Goal: Task Accomplishment & Management: Manage account settings

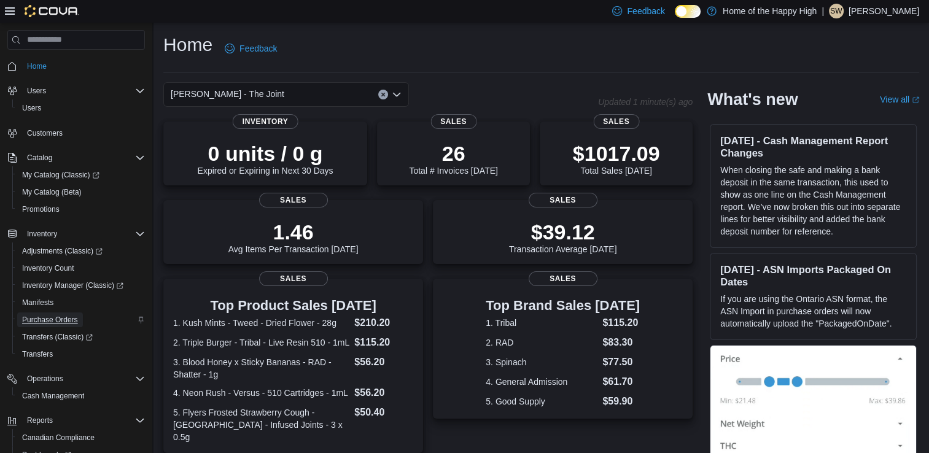
click at [72, 323] on span "Purchase Orders" at bounding box center [50, 320] width 56 height 10
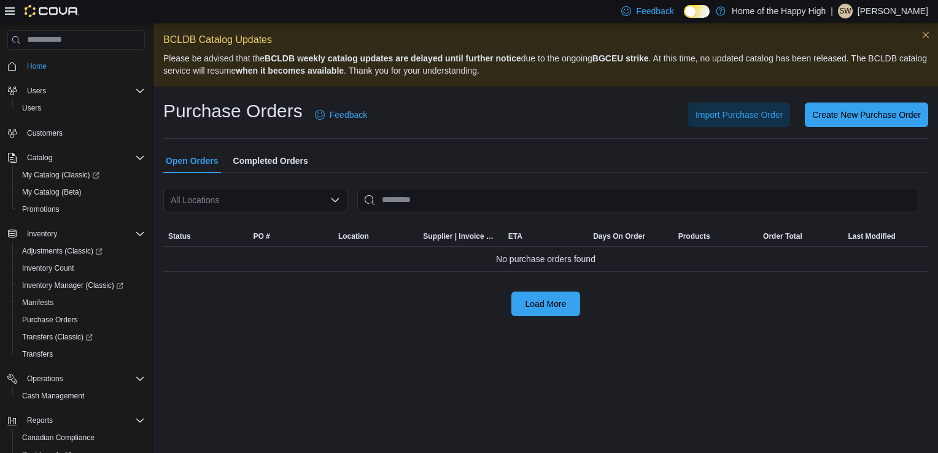
click at [334, 201] on icon "Open list of options" at bounding box center [334, 200] width 7 height 4
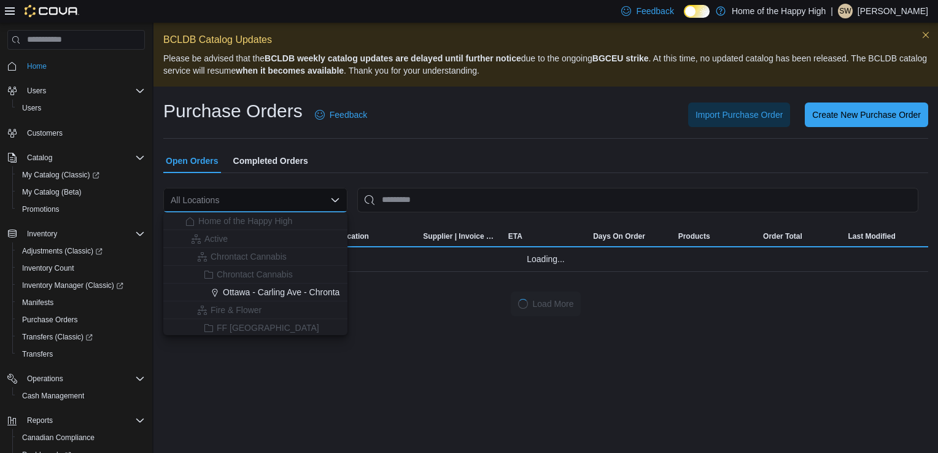
click at [263, 201] on div "All Locations Combo box. Selected. Combo box input. All Locations. Type some te…" at bounding box center [255, 200] width 184 height 25
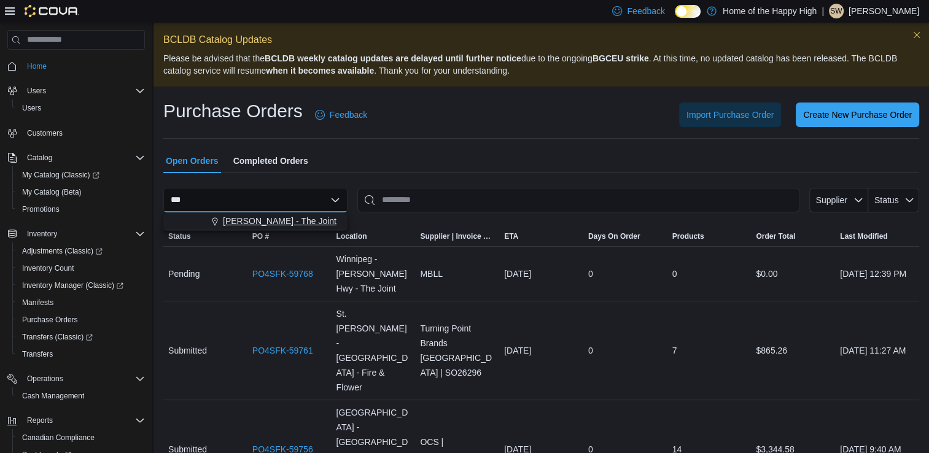
type input "***"
click at [282, 227] on span "[PERSON_NAME] - The Joint" at bounding box center [280, 221] width 114 height 12
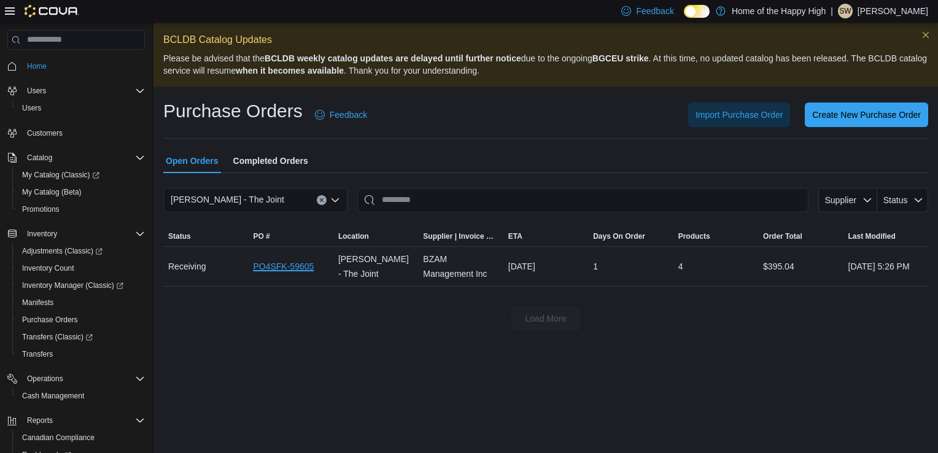
click at [287, 268] on link "PO4SFK-59605" at bounding box center [283, 266] width 61 height 15
click at [338, 200] on icon "Open list of options" at bounding box center [335, 200] width 10 height 10
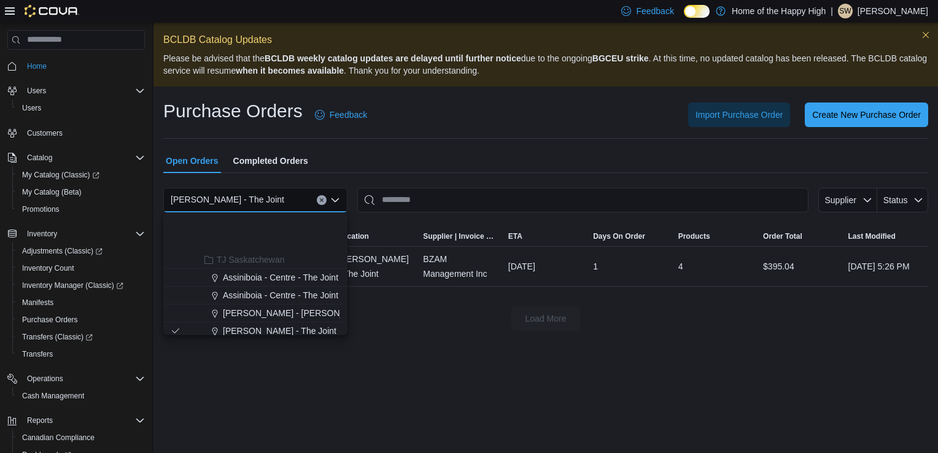
scroll to position [2937, 0]
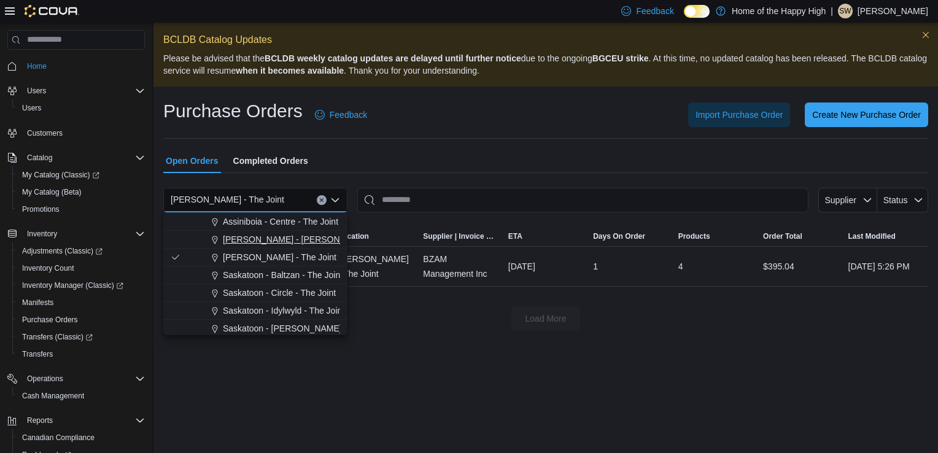
click at [284, 242] on span "Regina - Massey - The Joint" at bounding box center [319, 239] width 192 height 12
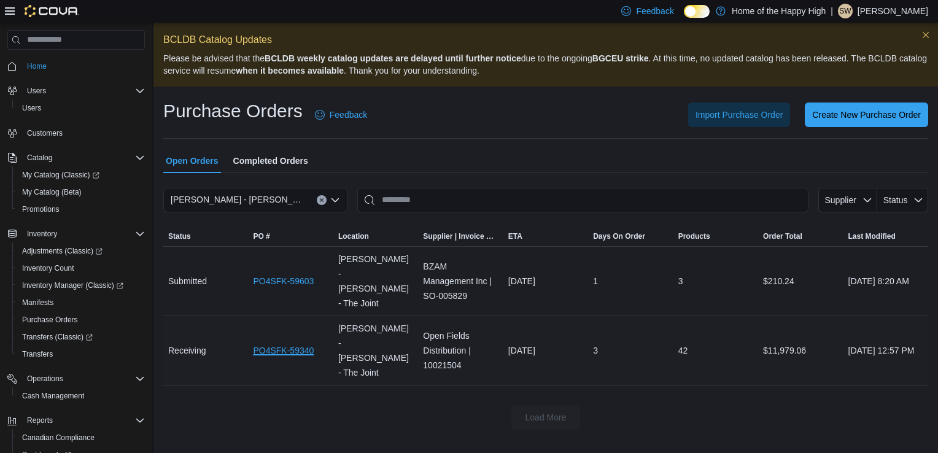
click at [290, 343] on link "PO4SFK-59340" at bounding box center [283, 350] width 61 height 15
click at [338, 278] on span "Regina - Massey - The Joint" at bounding box center [375, 281] width 75 height 59
click at [265, 274] on link "PO4SFK-59603" at bounding box center [283, 281] width 61 height 15
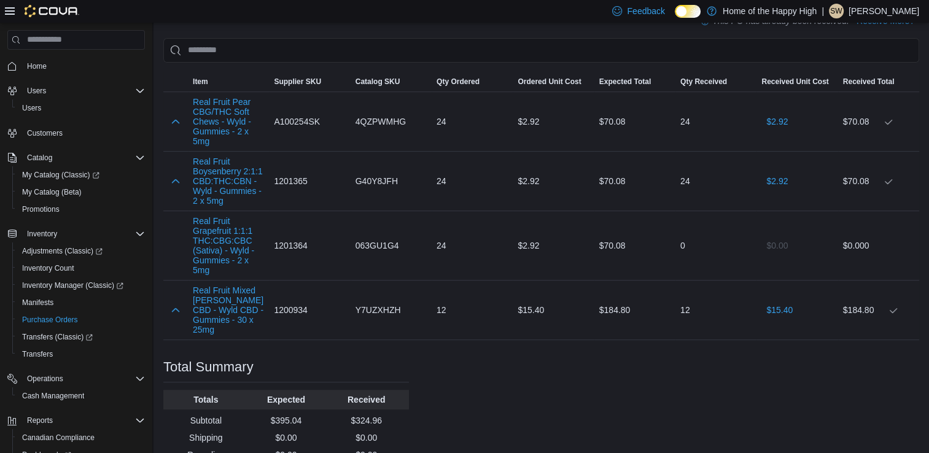
scroll to position [187, 0]
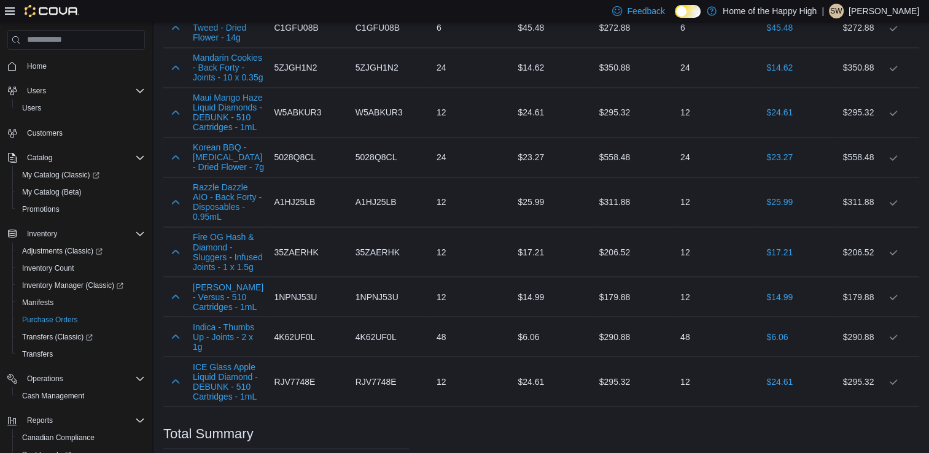
scroll to position [2143, 0]
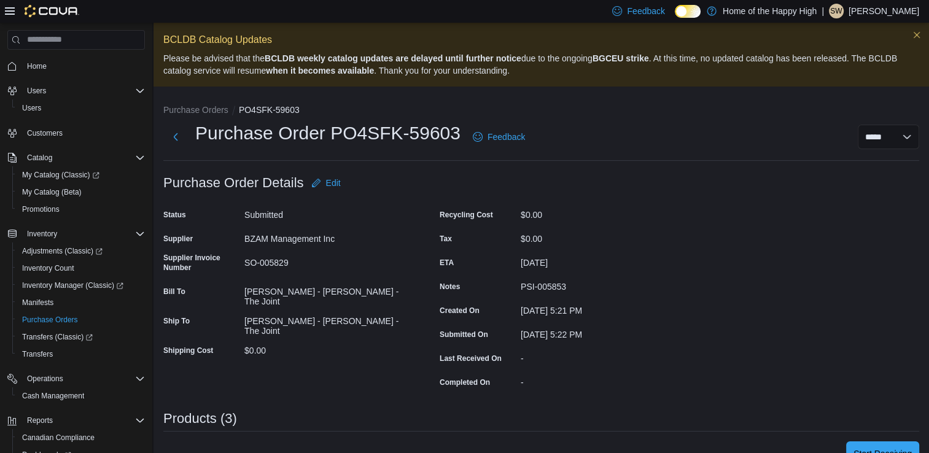
click at [34, 6] on img at bounding box center [52, 11] width 55 height 12
click at [44, 13] on img at bounding box center [52, 11] width 55 height 12
click at [179, 139] on button "Next" at bounding box center [175, 136] width 25 height 25
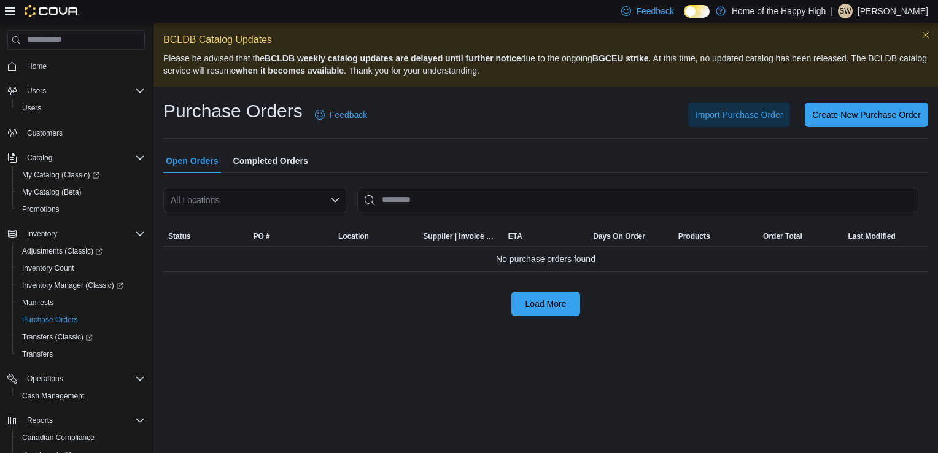
click at [283, 196] on div "All Locations" at bounding box center [255, 200] width 184 height 25
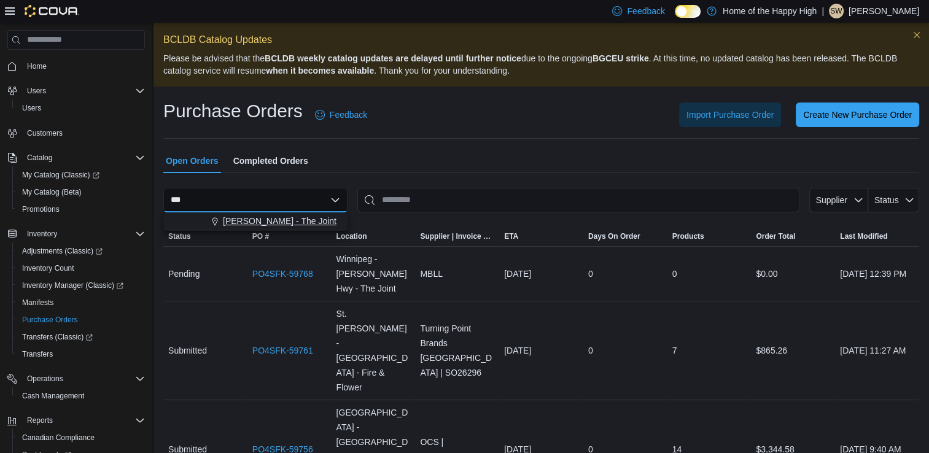
type input "***"
click at [289, 222] on span "[PERSON_NAME] - The Joint" at bounding box center [280, 221] width 114 height 12
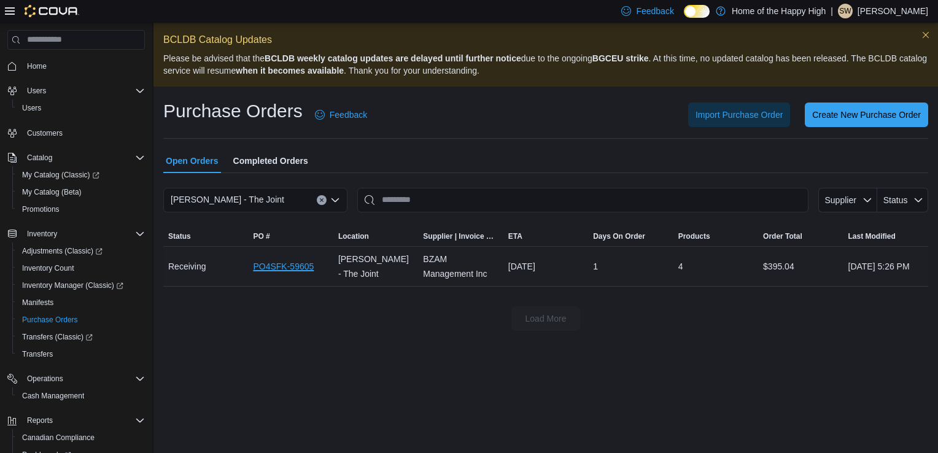
click at [261, 260] on link "PO4SFK-59605" at bounding box center [283, 266] width 61 height 15
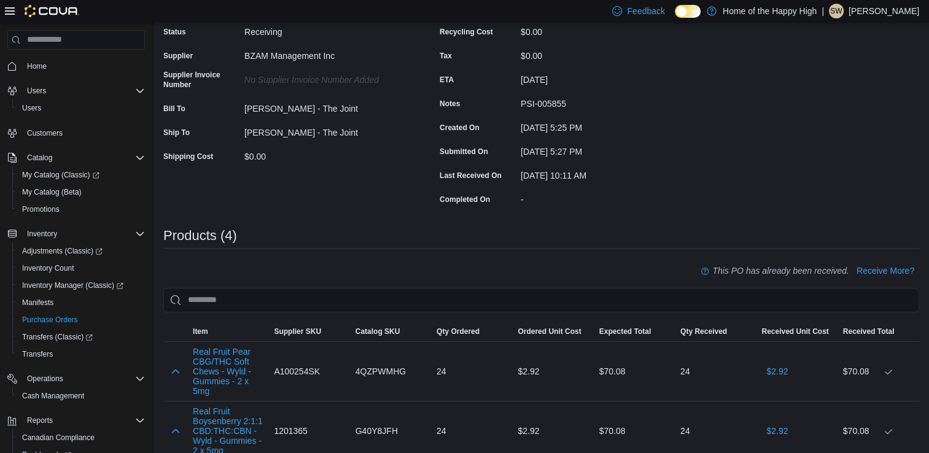
scroll to position [3, 0]
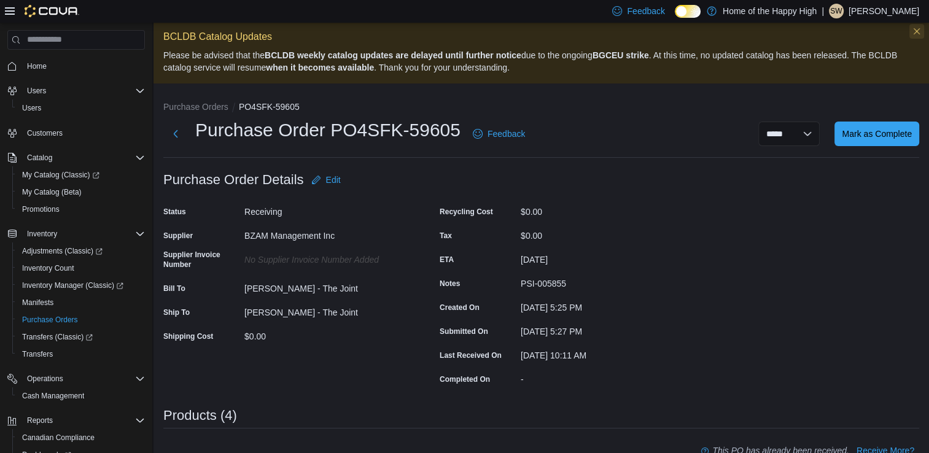
click at [924, 28] on button "Dismiss this callout" at bounding box center [916, 31] width 15 height 15
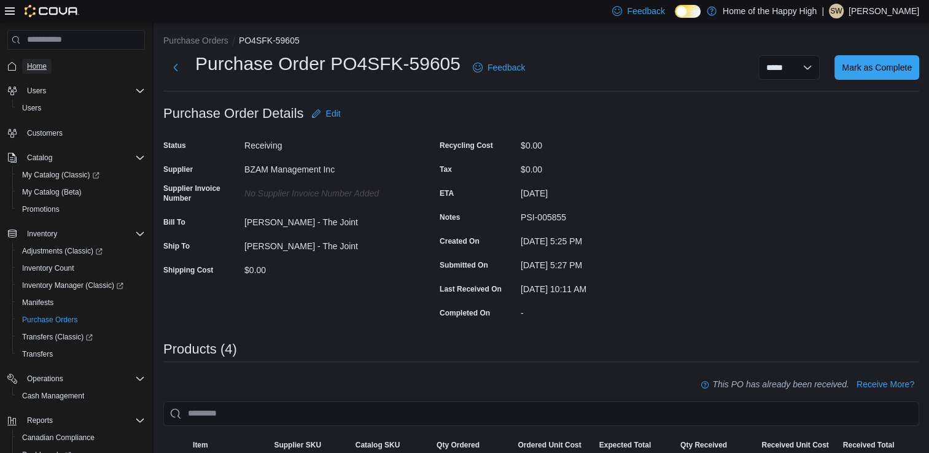
click at [47, 64] on link "Home" at bounding box center [36, 66] width 29 height 15
